Goal: Task Accomplishment & Management: Complete application form

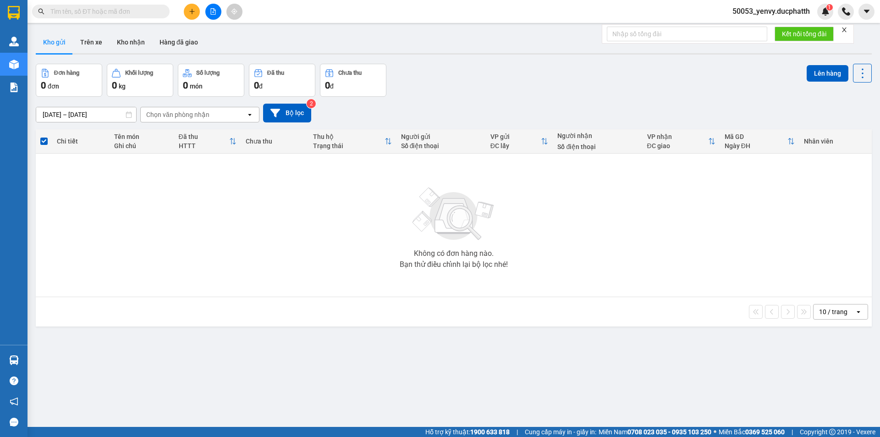
click at [180, 10] on div at bounding box center [213, 12] width 69 height 16
click at [192, 11] on icon "plus" at bounding box center [191, 11] width 5 height 0
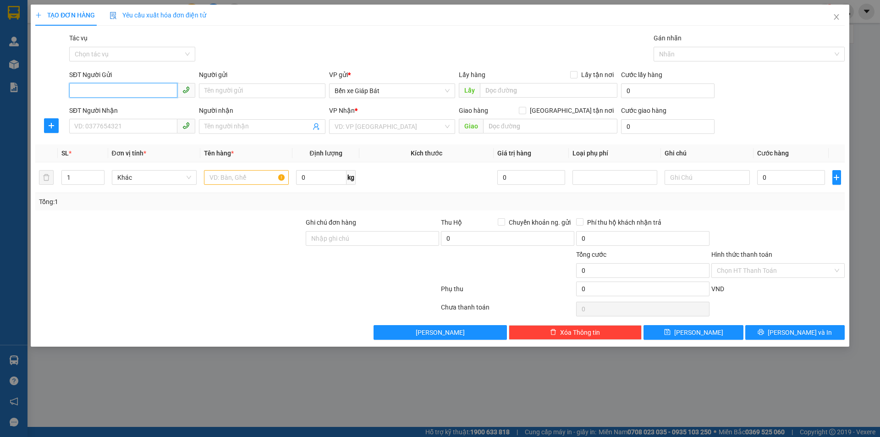
click at [144, 90] on input "SĐT Người Gửi" at bounding box center [123, 90] width 108 height 15
click at [104, 89] on input "SĐT Người Gửi" at bounding box center [123, 90] width 108 height 15
click at [116, 109] on div "0981501401" at bounding box center [132, 109] width 115 height 10
type input "0981501401"
click at [117, 124] on input "SĐT Người Nhận" at bounding box center [123, 126] width 108 height 15
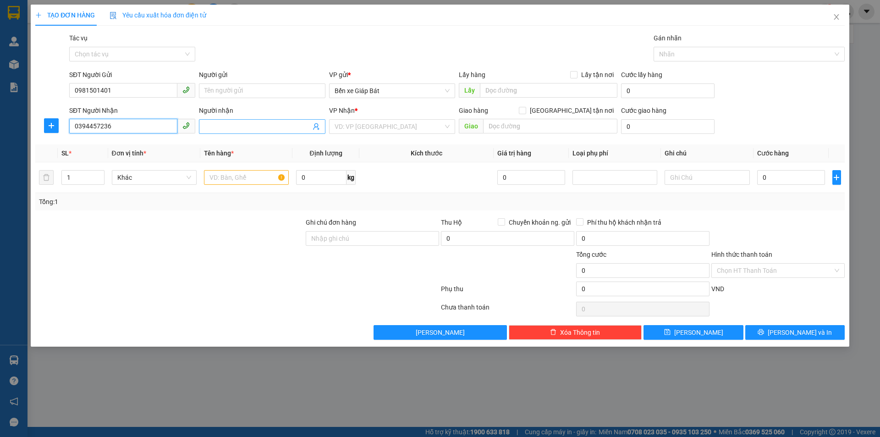
type input "0394457236"
click at [284, 129] on input "Người nhận" at bounding box center [258, 127] width 106 height 10
click at [385, 130] on input "search" at bounding box center [389, 127] width 109 height 14
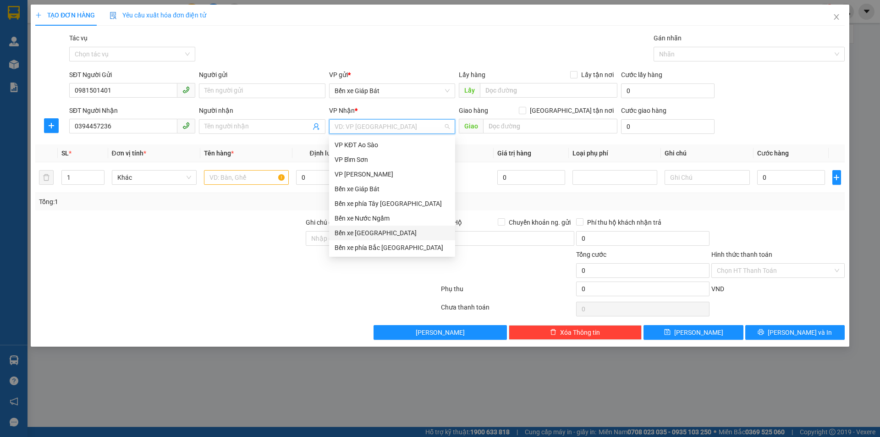
click at [383, 232] on div "Bến xe [GEOGRAPHIC_DATA]" at bounding box center [392, 233] width 115 height 10
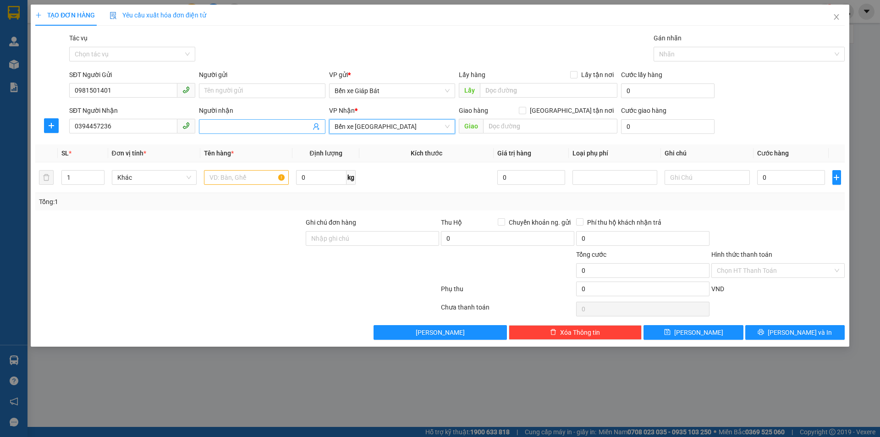
click at [226, 132] on span at bounding box center [262, 126] width 126 height 15
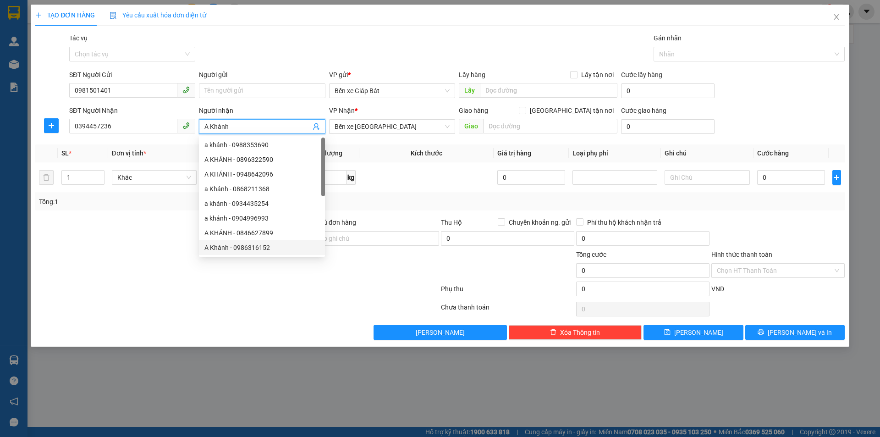
type input "A Khánh"
click at [297, 310] on div at bounding box center [237, 309] width 406 height 18
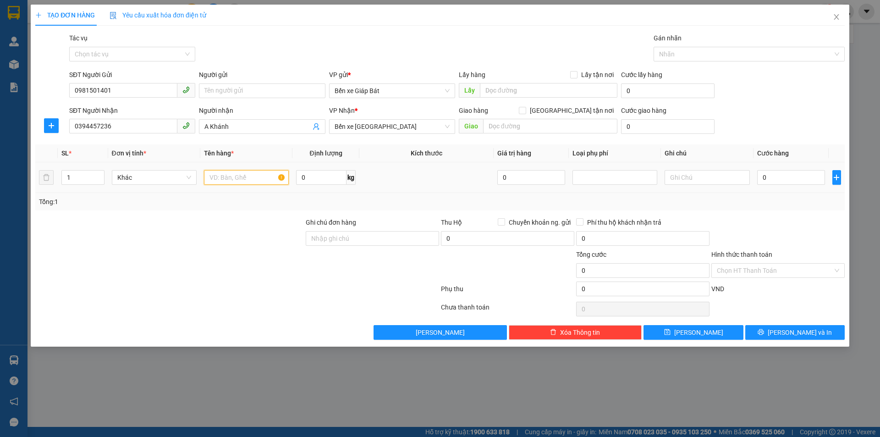
click at [236, 178] on input "text" at bounding box center [246, 177] width 85 height 15
type input "1 gậy bia ( KHÔNG ĐẢM BẢO )"
click at [779, 184] on input "0" at bounding box center [792, 177] width 68 height 15
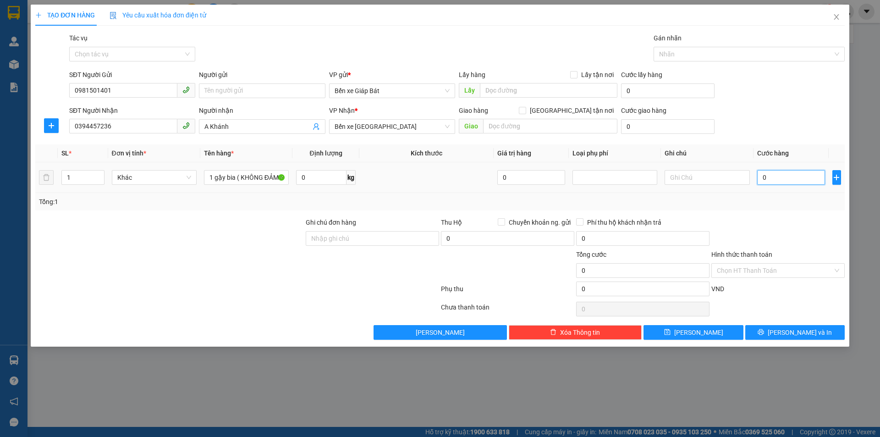
type input "3"
type input "30"
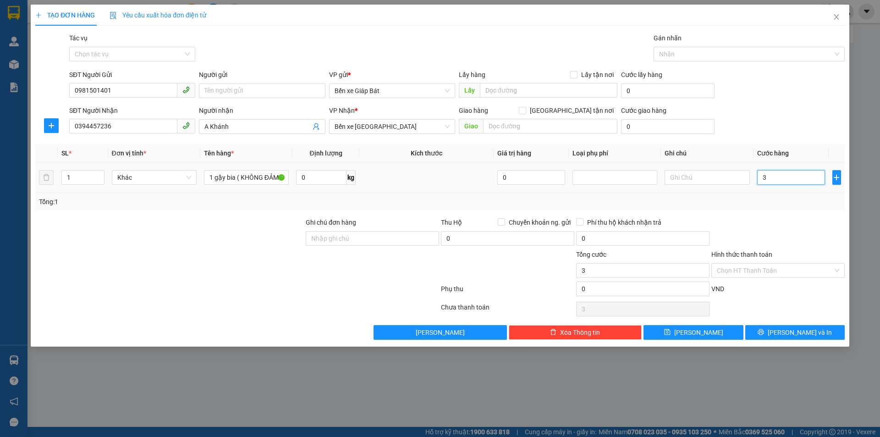
type input "30"
type input "3"
type input "0"
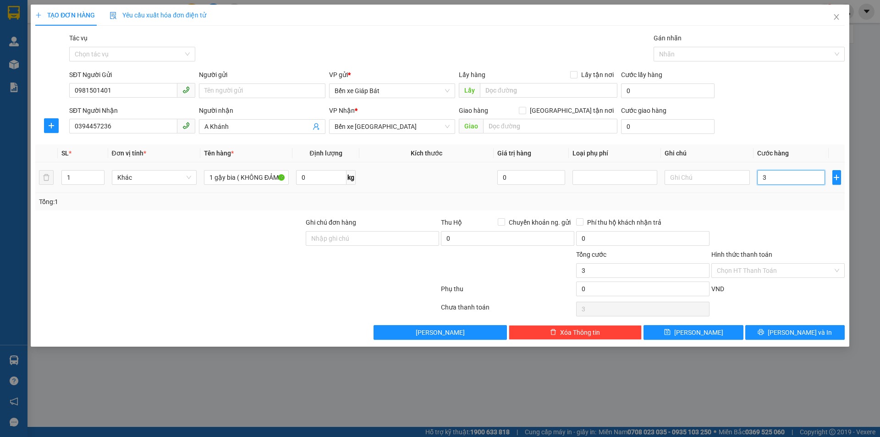
type input "0"
type input "03"
type input "3"
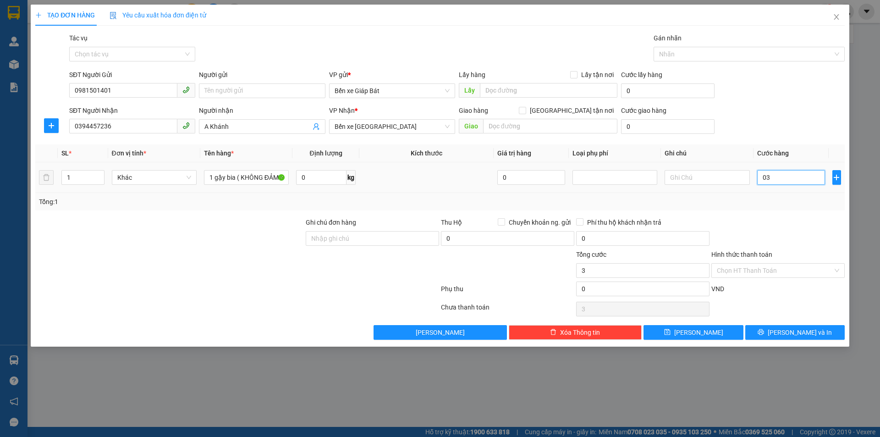
type input "030"
type input "30"
type input "0.300"
type input "300"
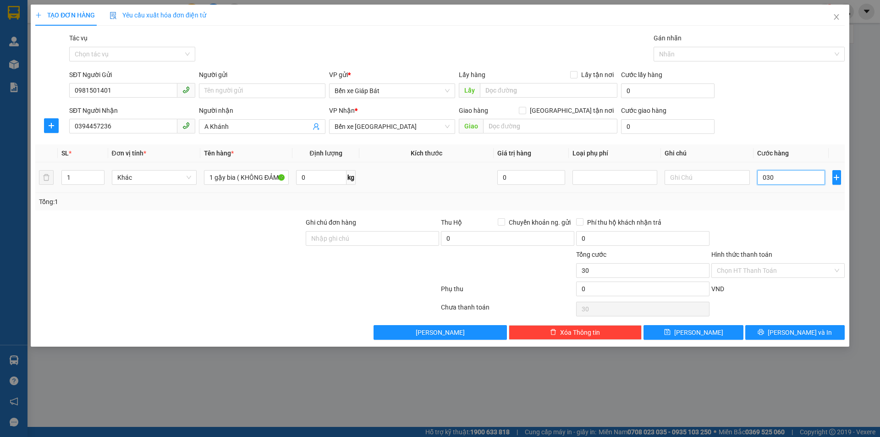
type input "300"
type input "03.000"
type input "3.000"
type input "030.000"
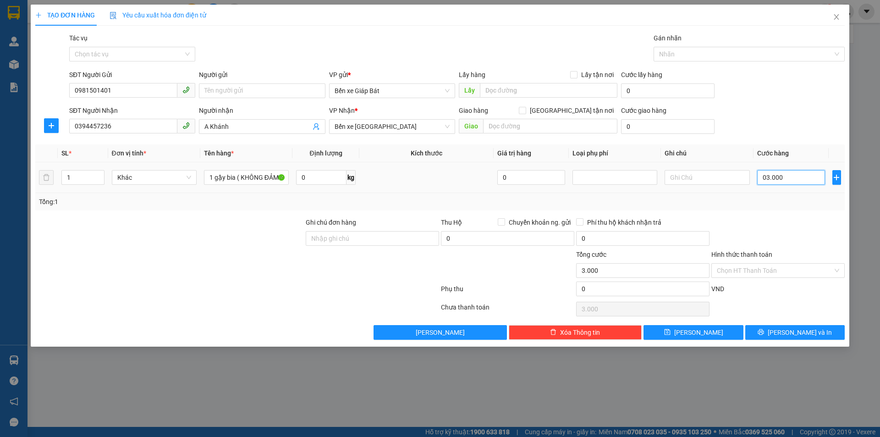
type input "30.000"
drag, startPoint x: 730, startPoint y: 332, endPoint x: 745, endPoint y: 322, distance: 18.6
click at [730, 332] on button "[PERSON_NAME]" at bounding box center [694, 332] width 100 height 15
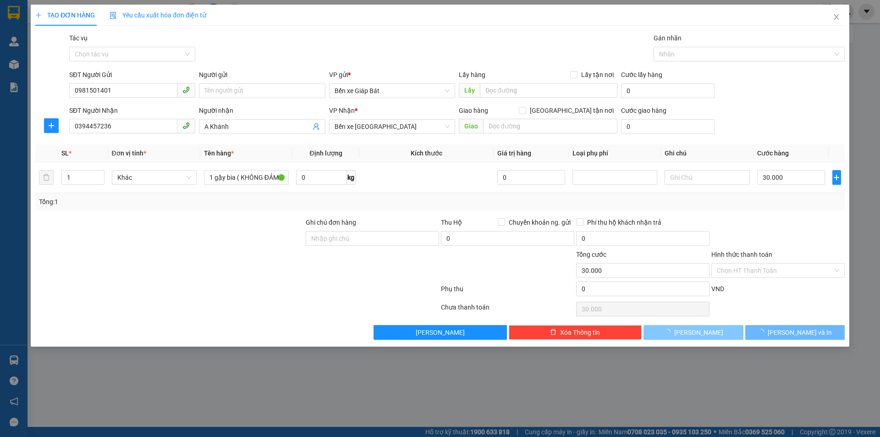
type input "0"
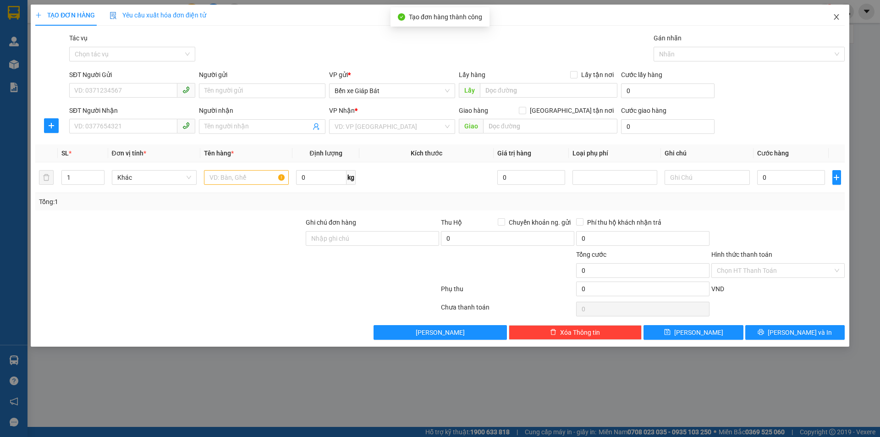
click at [835, 18] on icon "close" at bounding box center [836, 16] width 7 height 7
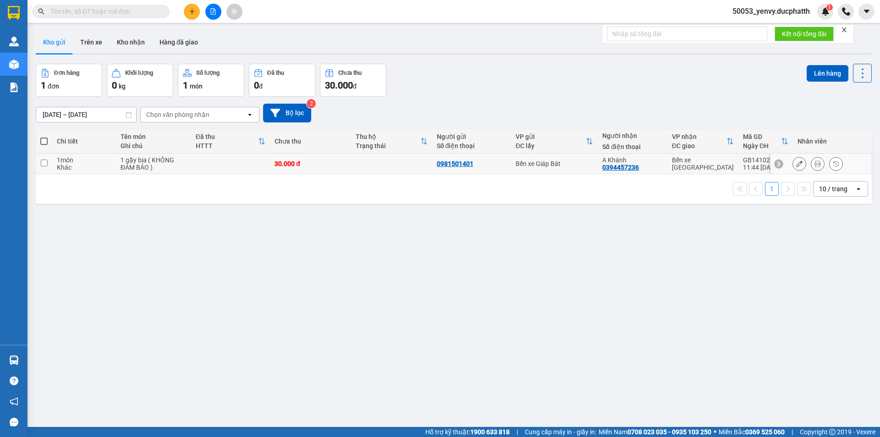
click at [44, 162] on input "checkbox" at bounding box center [44, 163] width 7 height 7
checkbox input "true"
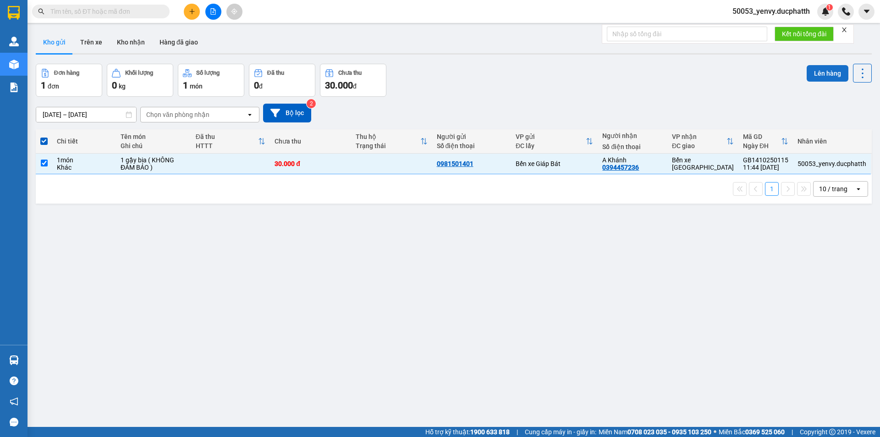
click at [816, 78] on button "Lên hàng" at bounding box center [828, 73] width 42 height 17
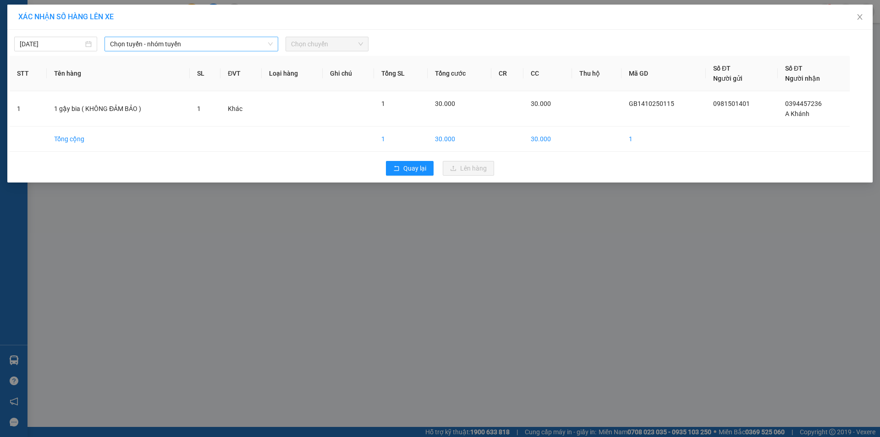
click at [125, 43] on span "Chọn tuyến - nhóm tuyến" at bounding box center [191, 44] width 163 height 14
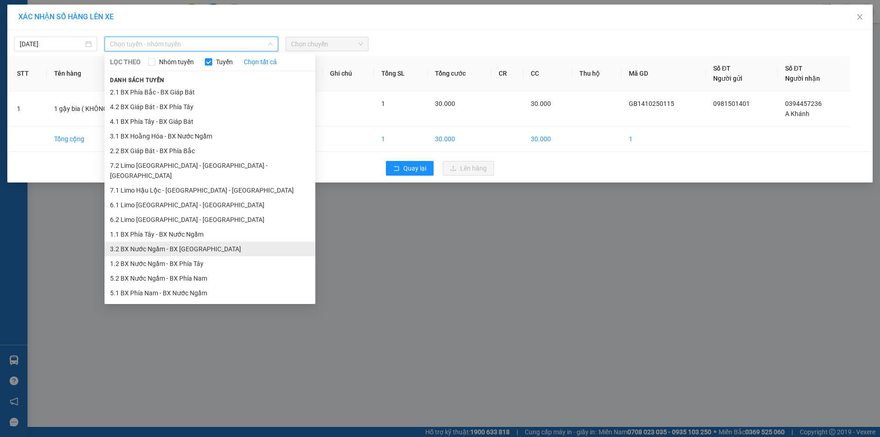
drag, startPoint x: 161, startPoint y: 237, endPoint x: 162, endPoint y: 230, distance: 6.9
click at [161, 242] on li "3.2 BX Nước Ngầm - BX [GEOGRAPHIC_DATA]" at bounding box center [210, 249] width 211 height 15
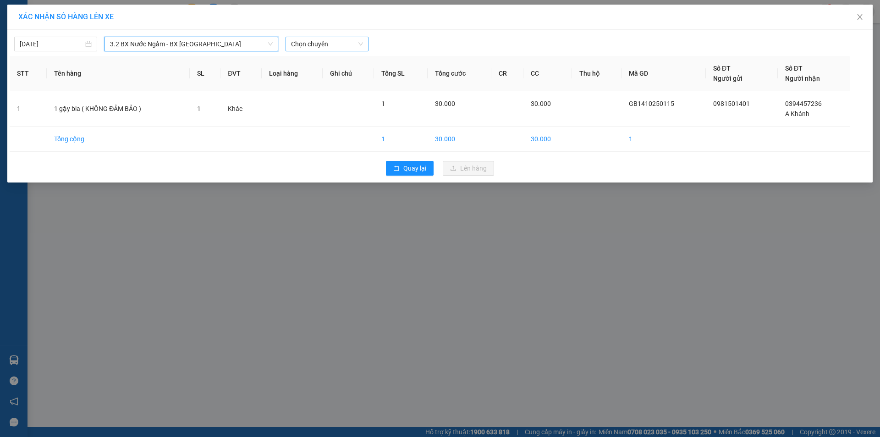
click at [304, 39] on span "Chọn chuyến" at bounding box center [327, 44] width 72 height 14
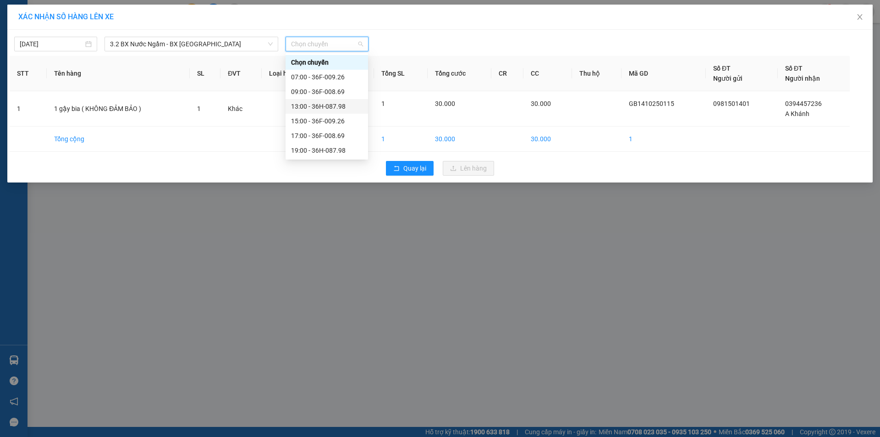
click at [310, 104] on div "13:00 - 36H-087.98" at bounding box center [327, 106] width 72 height 10
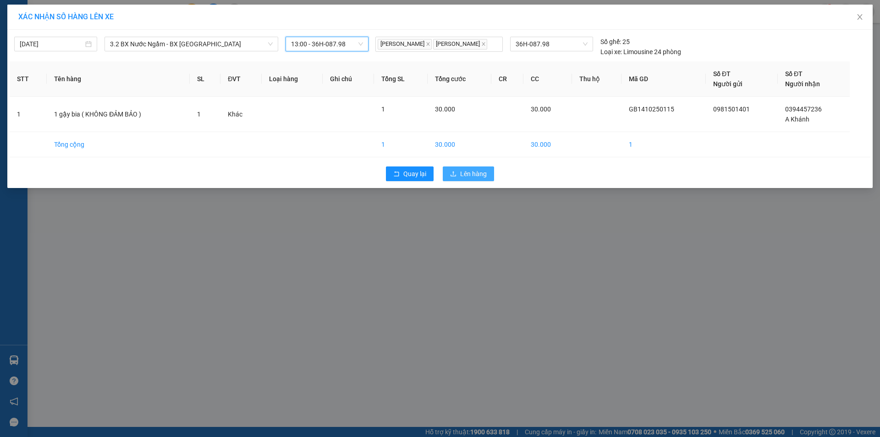
click at [466, 172] on span "Lên hàng" at bounding box center [473, 174] width 27 height 10
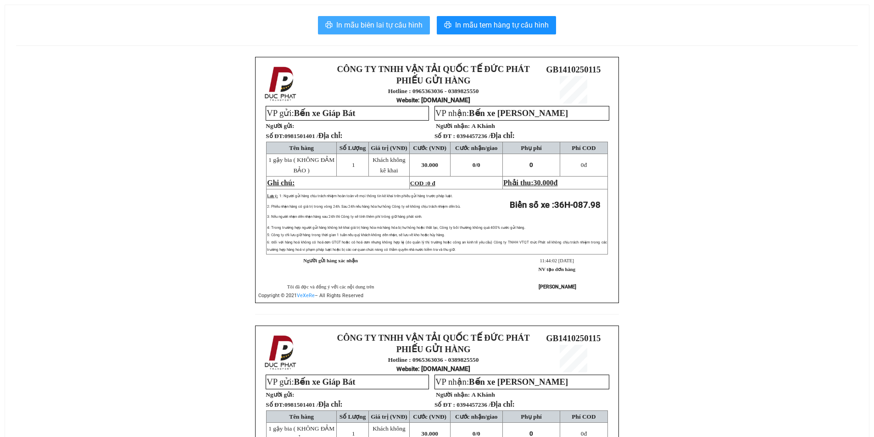
click at [388, 25] on span "In mẫu biên lai tự cấu hình" at bounding box center [379, 24] width 86 height 11
